Goal: Book appointment/travel/reservation

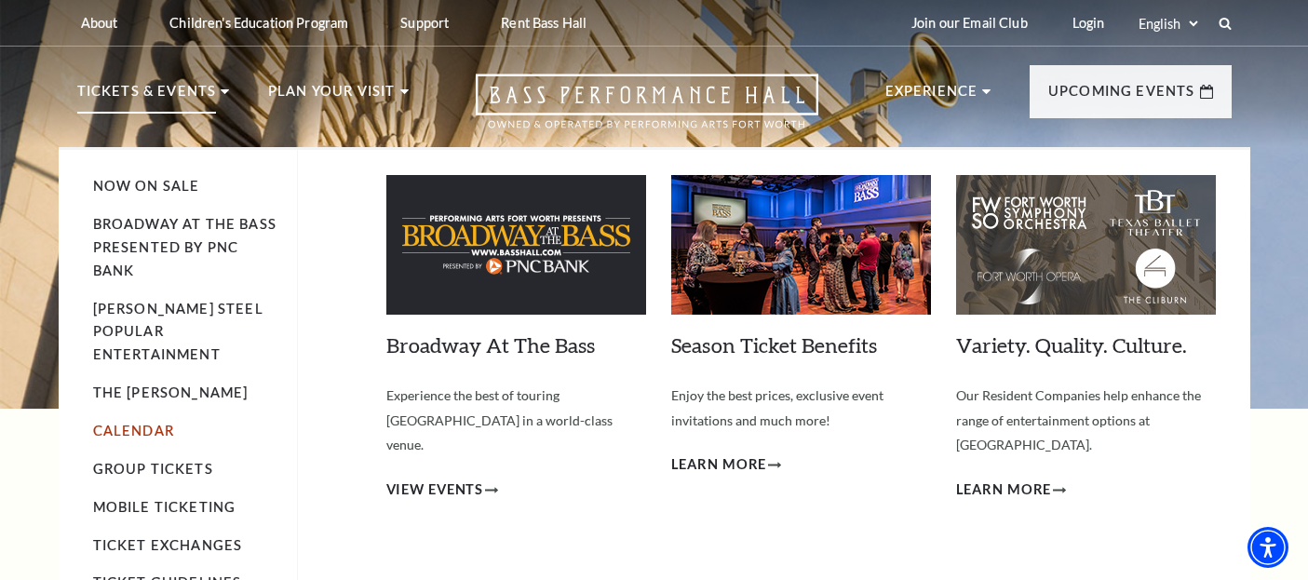
click at [144, 423] on link "Calendar" at bounding box center [133, 431] width 81 height 16
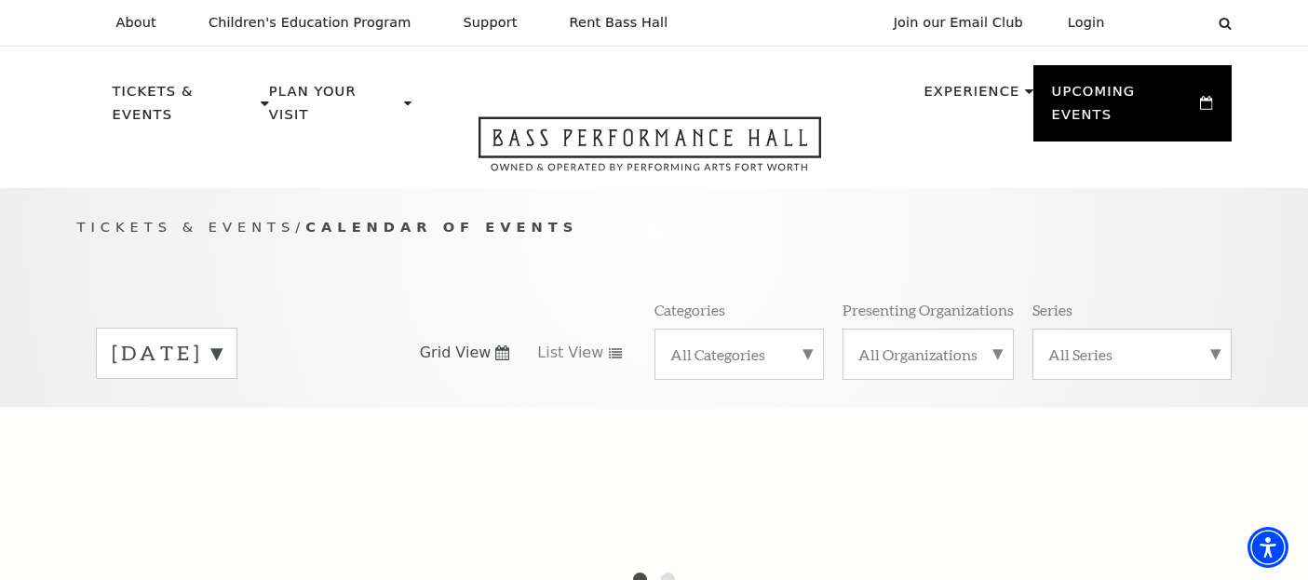
click at [222, 340] on label "October 2025" at bounding box center [167, 353] width 110 height 29
click at [222, 339] on label "October 2025" at bounding box center [167, 356] width 110 height 34
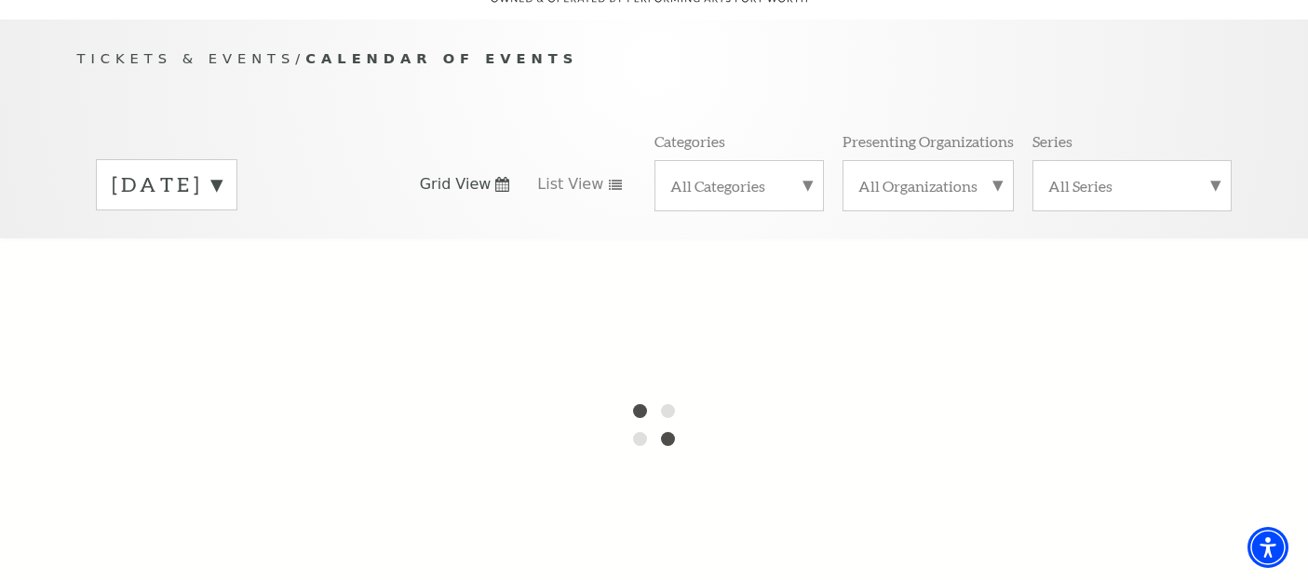
scroll to position [187, 0]
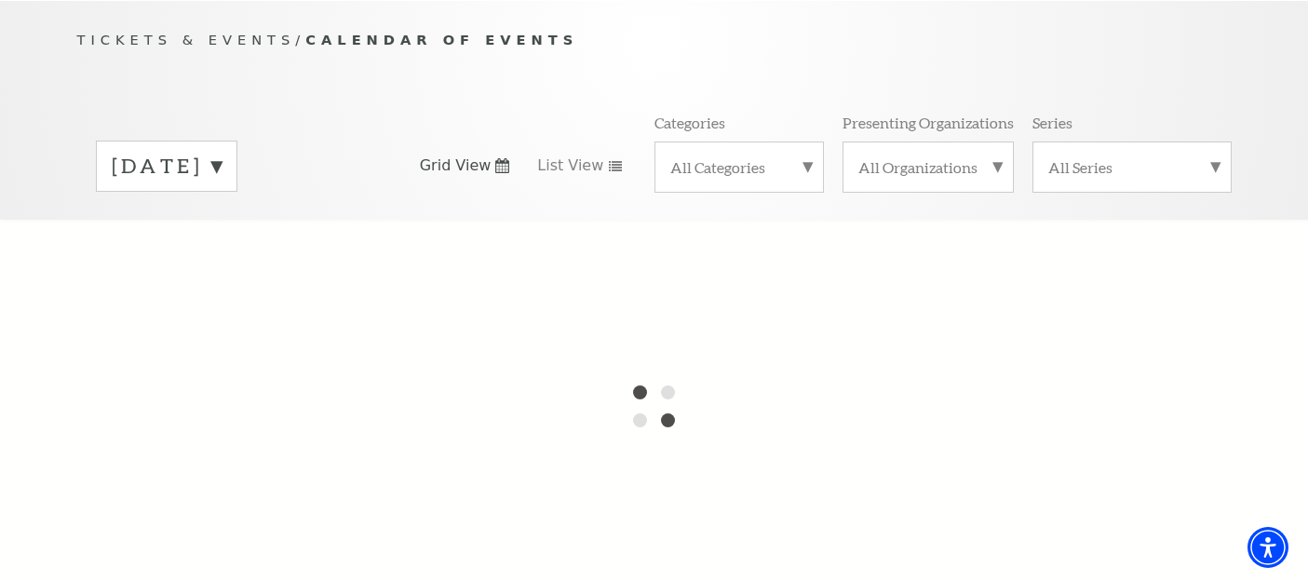
click at [764, 157] on label "All Categories" at bounding box center [740, 167] width 138 height 20
click at [764, 157] on label "All Categories" at bounding box center [740, 169] width 138 height 24
click at [766, 157] on label "All Categories" at bounding box center [740, 157] width 138 height 0
click at [766, 157] on label "All Categories" at bounding box center [740, 169] width 138 height 24
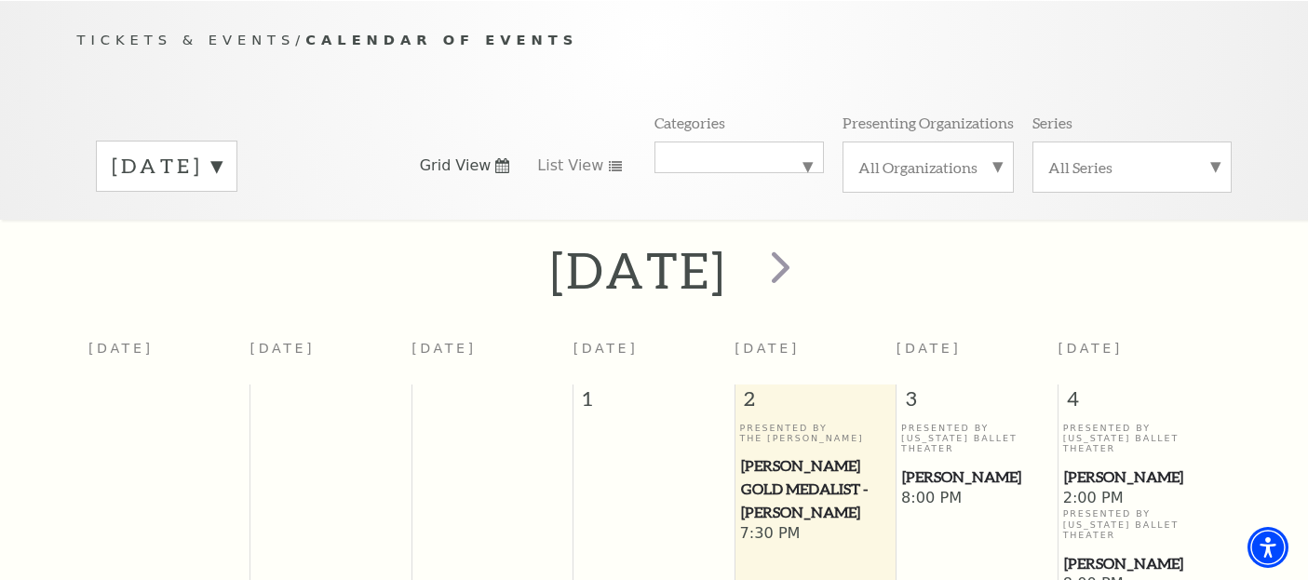
scroll to position [165, 0]
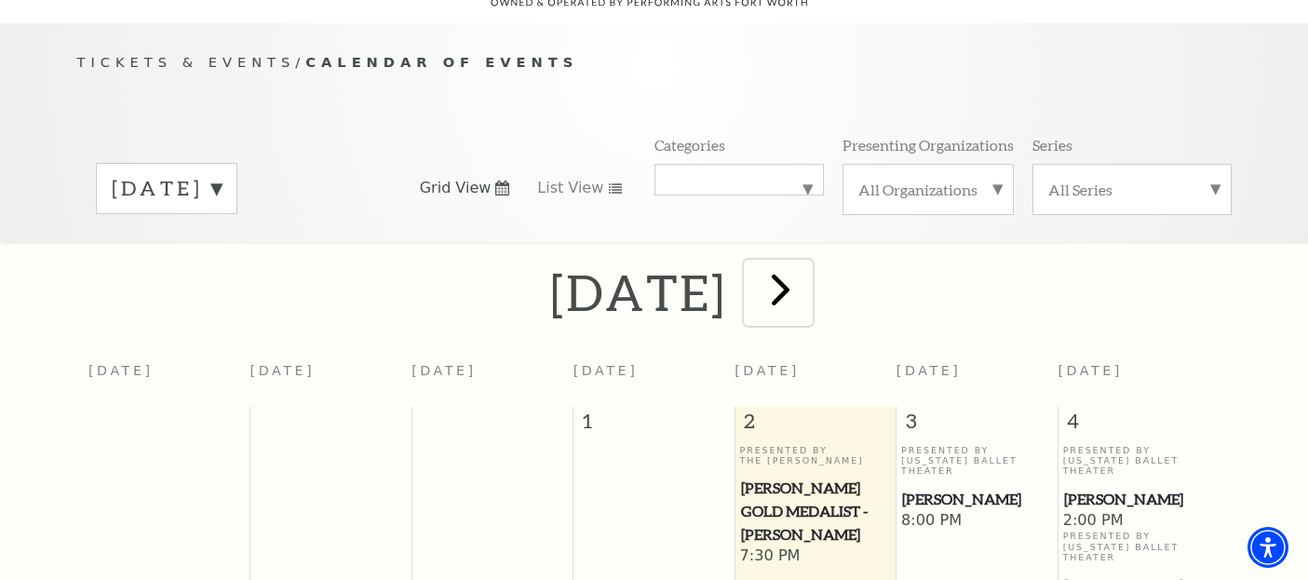
click at [807, 263] on span "next" at bounding box center [780, 289] width 53 height 53
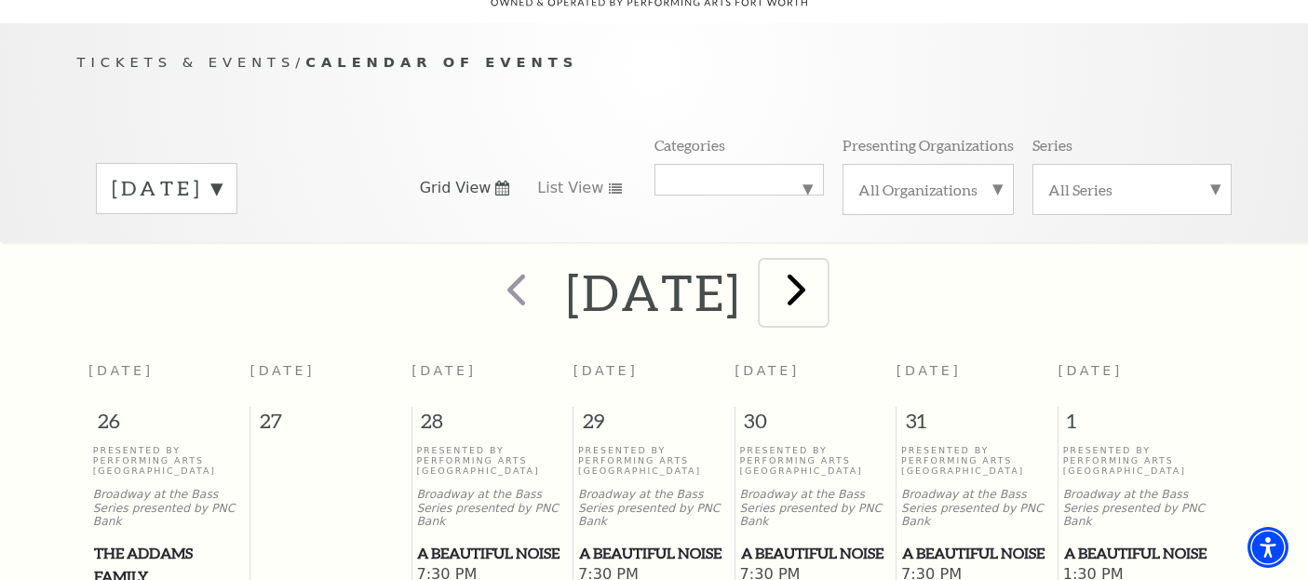
click at [823, 264] on span "next" at bounding box center [796, 289] width 53 height 53
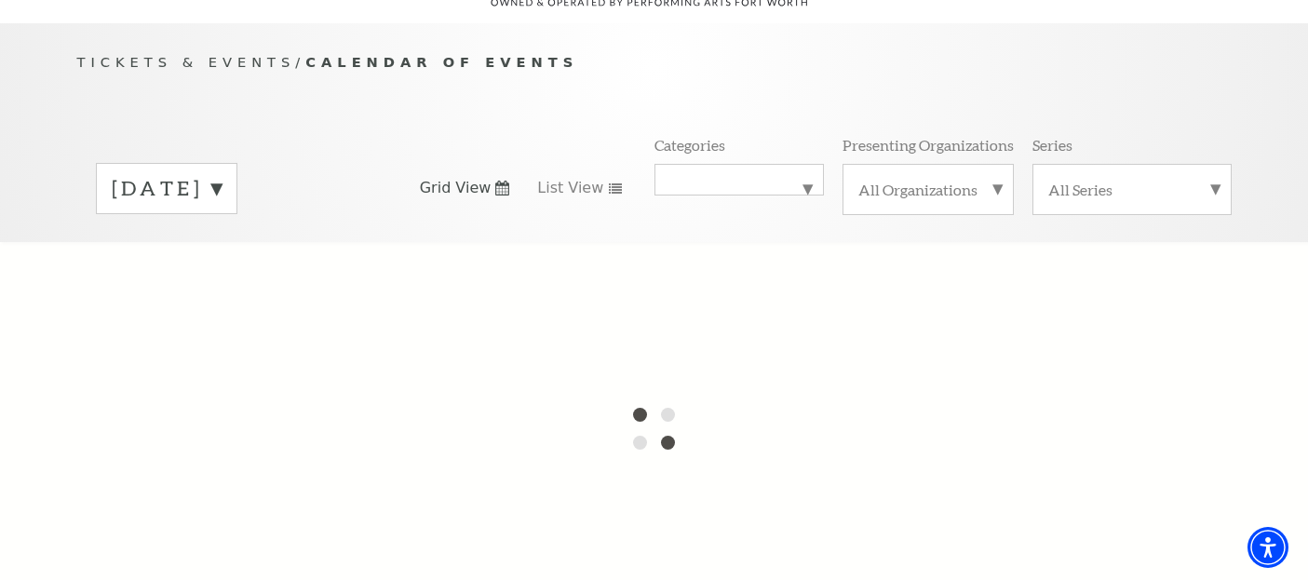
click at [222, 179] on label "November 2025" at bounding box center [167, 188] width 110 height 29
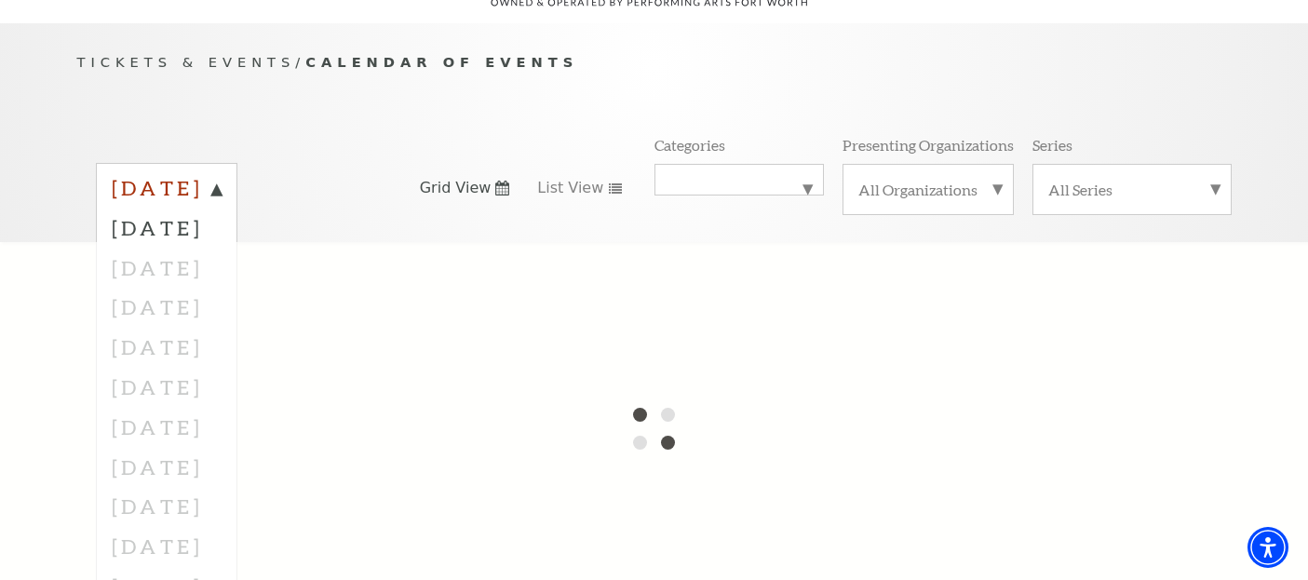
click at [222, 174] on label "October 2025" at bounding box center [167, 191] width 110 height 34
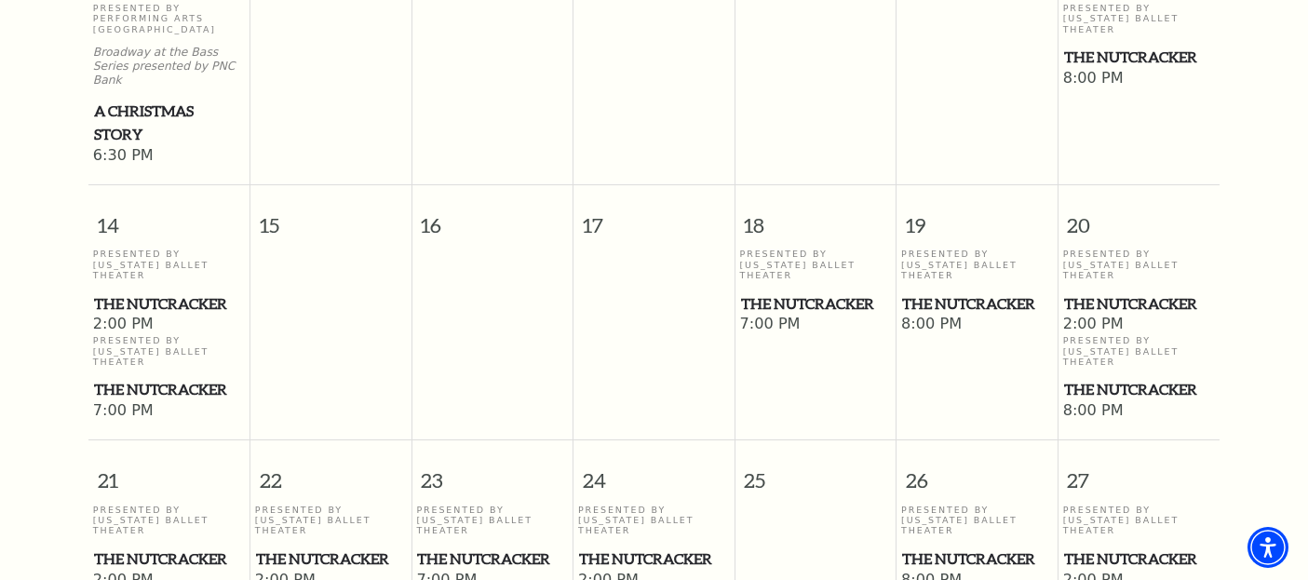
scroll to position [1250, 0]
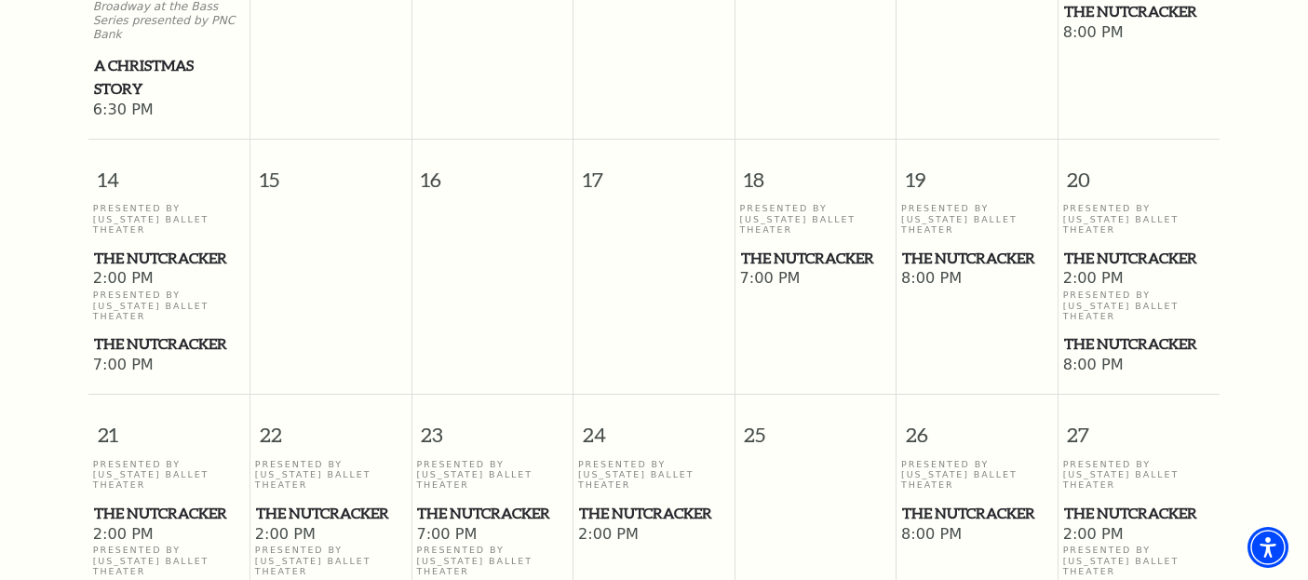
click at [950, 247] on span "The Nutcracker" at bounding box center [977, 258] width 150 height 23
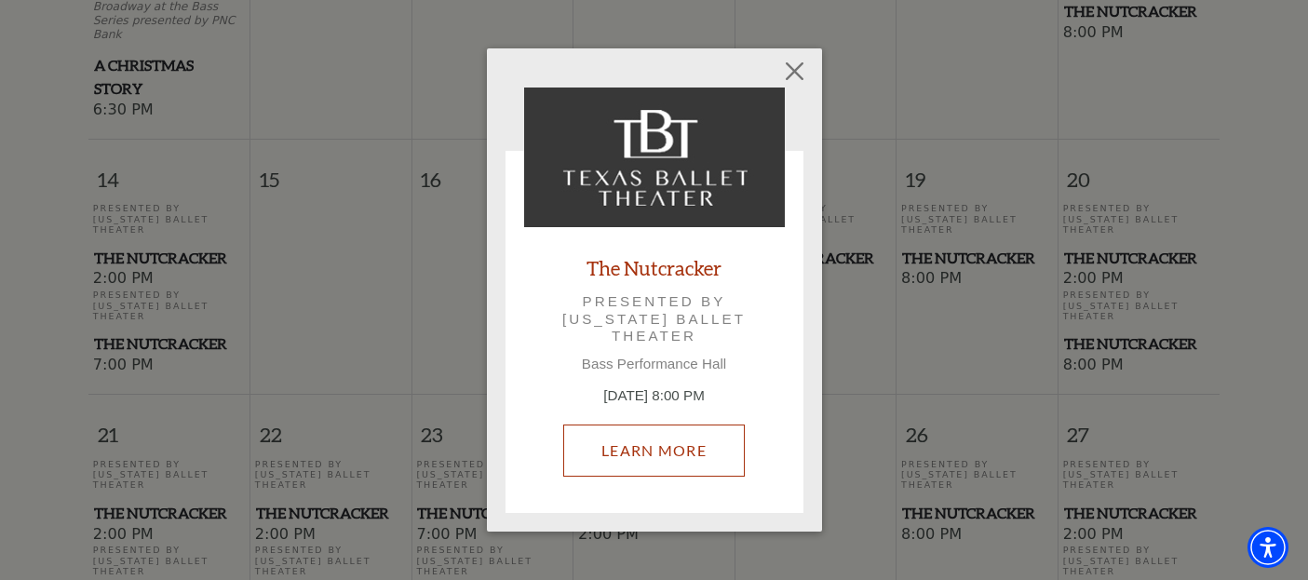
click at [626, 438] on link "Learn More" at bounding box center [654, 451] width 182 height 52
